Goal: Task Accomplishment & Management: Complete application form

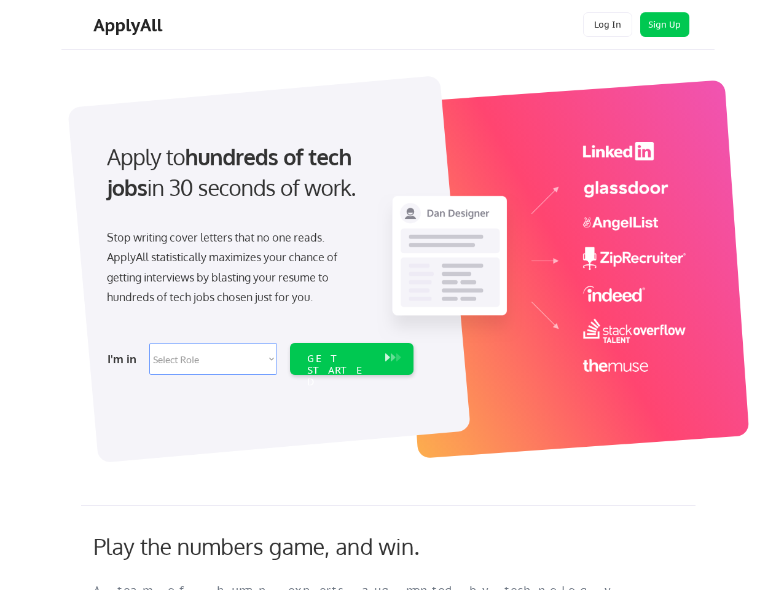
click at [388, 295] on div "Apply to hundreds of tech jobs in 30 seconds of work. Stop writing cover letter…" at bounding box center [258, 254] width 343 height 251
click at [389, 262] on div "Apply to hundreds of tech jobs in 30 seconds of work. Stop writing cover letter…" at bounding box center [258, 254] width 343 height 251
click at [259, 254] on div "Stop writing cover letters that no one reads. ApplyAll statistically maximizes …" at bounding box center [233, 267] width 252 height 80
click at [257, 182] on div "Apply to hundreds of tech jobs in 30 seconds of work." at bounding box center [258, 172] width 302 height 62
click at [233, 270] on div "Stop writing cover letters that no one reads. ApplyAll statistically maximizes …" at bounding box center [233, 267] width 252 height 80
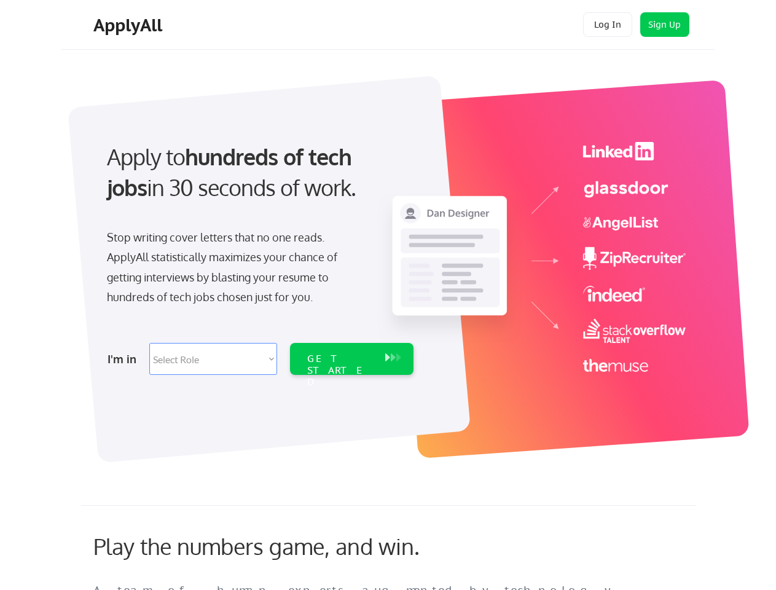
click at [259, 359] on select "Select Role Software Engineering Product Management Customer Success Sales UI/U…" at bounding box center [213, 359] width 128 height 32
click at [125, 359] on div "I'm in" at bounding box center [125, 359] width 34 height 20
click at [213, 359] on select "Select Role Software Engineering Product Management Customer Success Sales UI/U…" at bounding box center [213, 359] width 128 height 32
click at [351, 359] on div "GET STARTED" at bounding box center [340, 371] width 66 height 36
